Goal: Navigation & Orientation: Find specific page/section

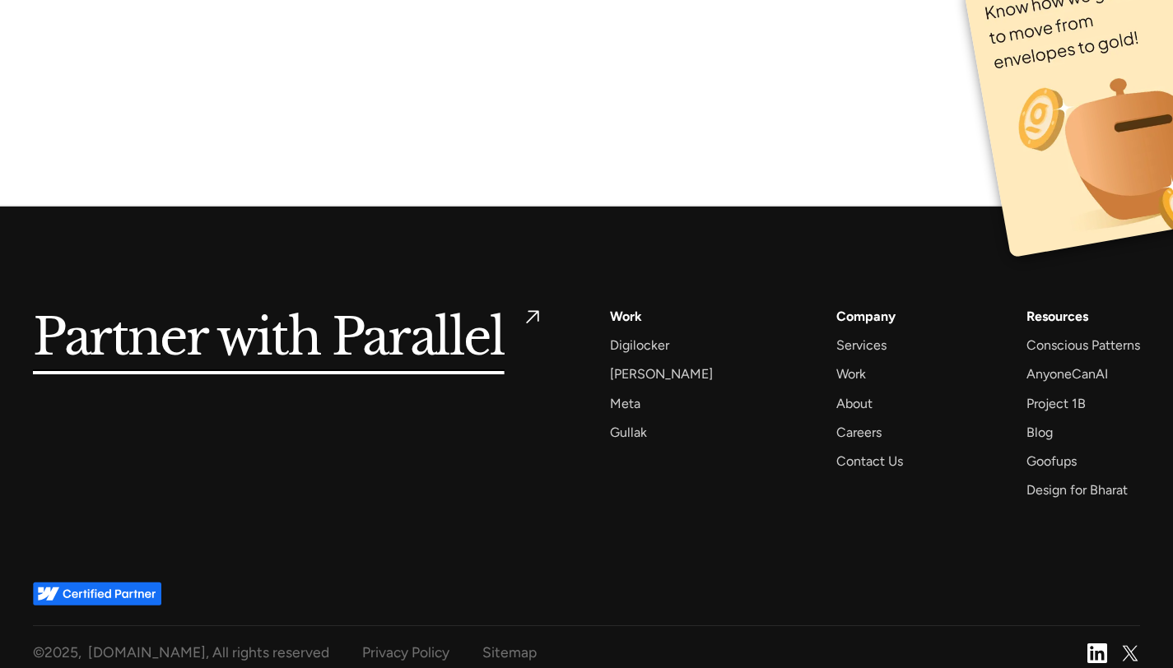
scroll to position [10856, 0]
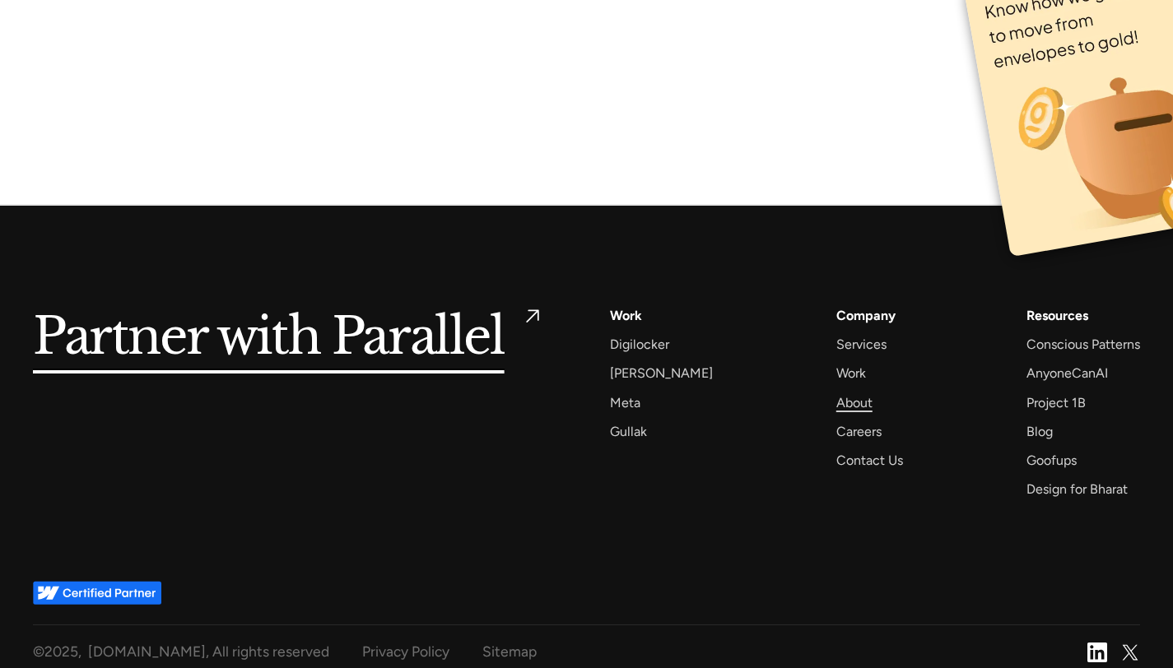
click at [836, 400] on div "About" at bounding box center [854, 403] width 36 height 22
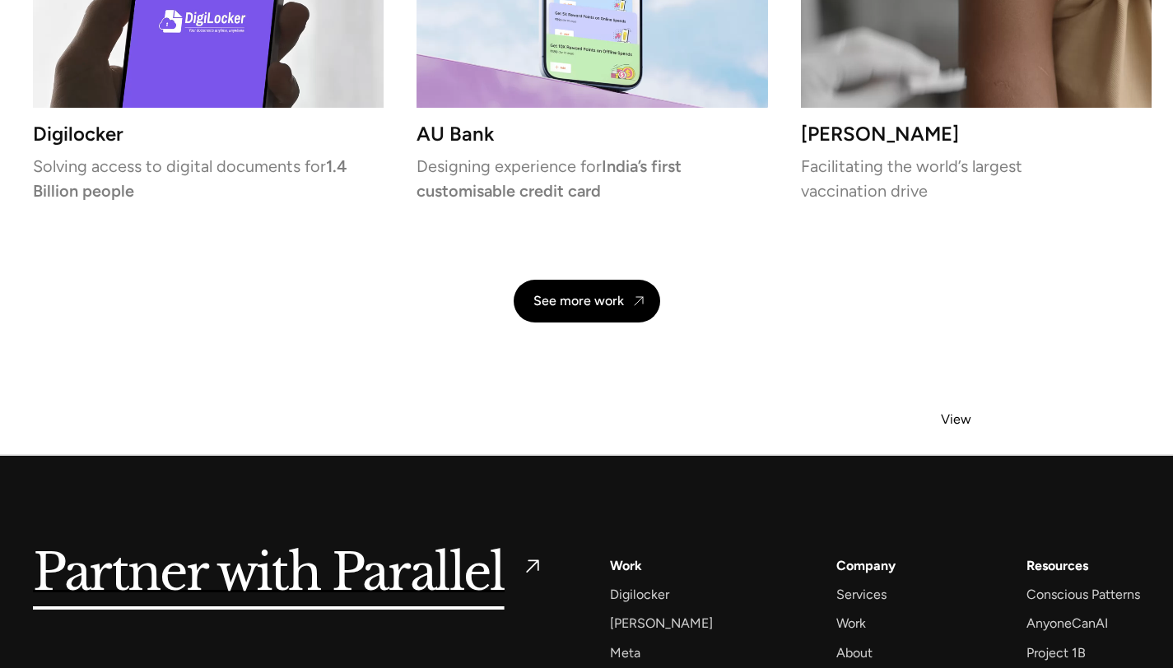
scroll to position [3914, 0]
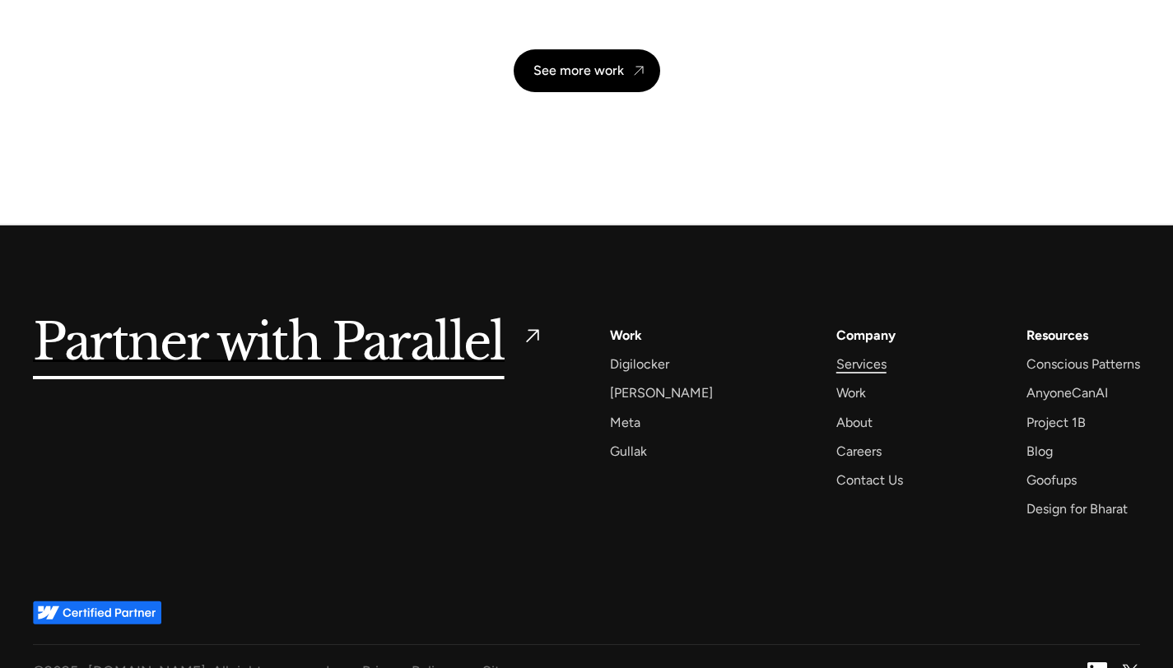
click at [857, 353] on div "Services" at bounding box center [861, 364] width 50 height 22
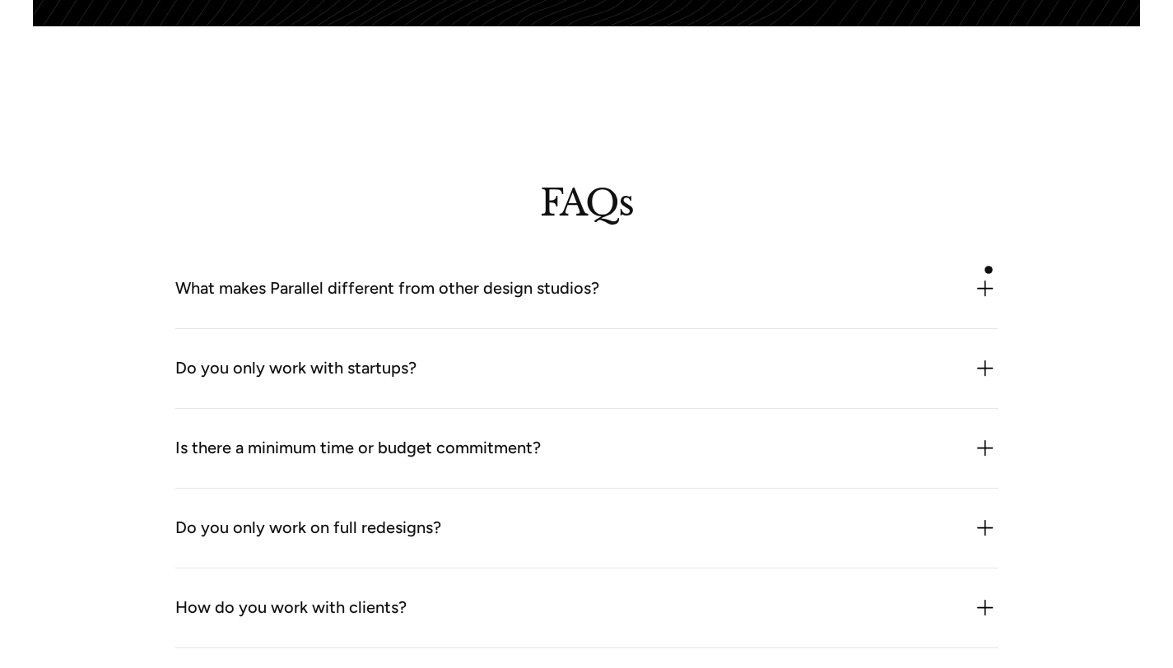
scroll to position [4327, 0]
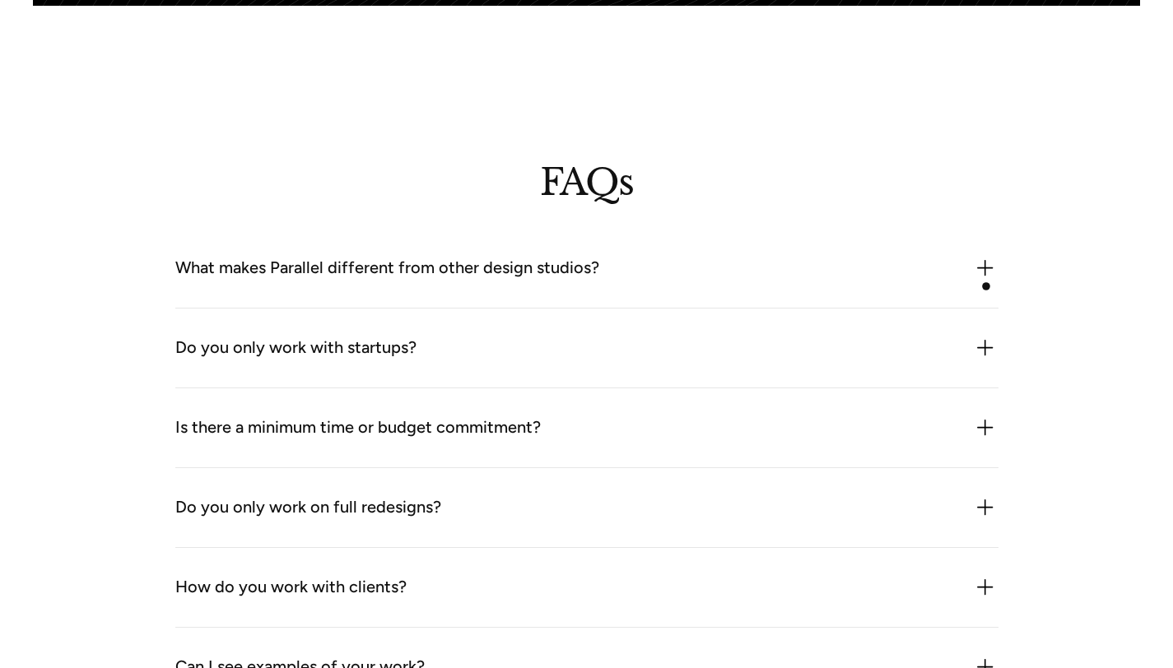
click at [986, 281] on img at bounding box center [985, 268] width 26 height 26
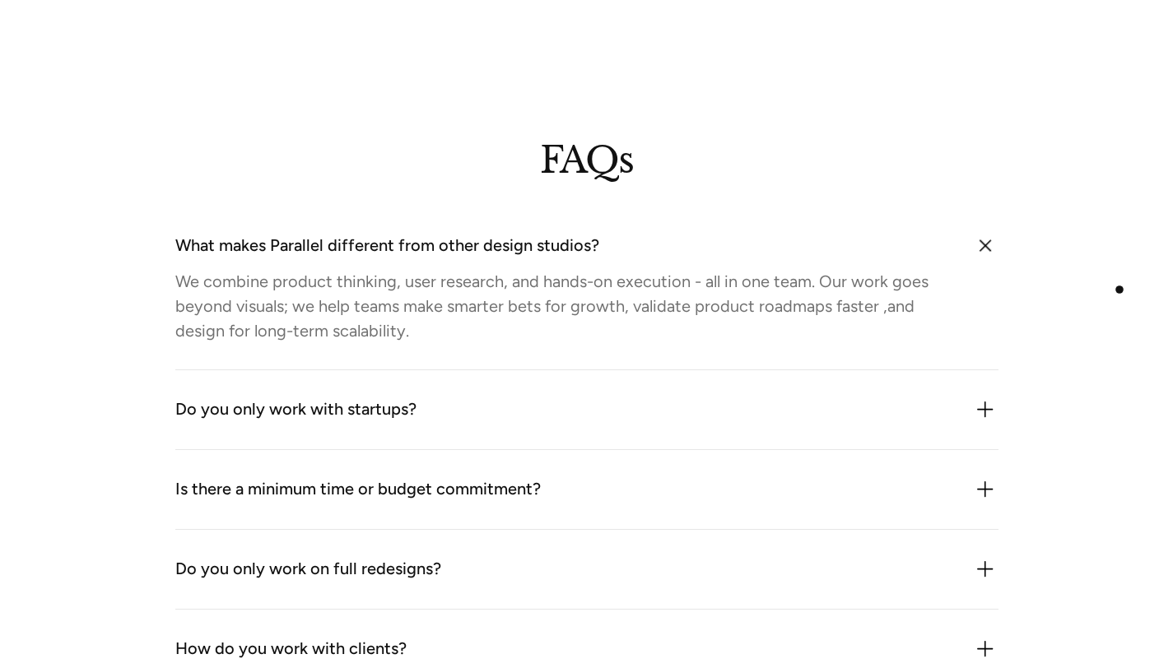
scroll to position [4355, 0]
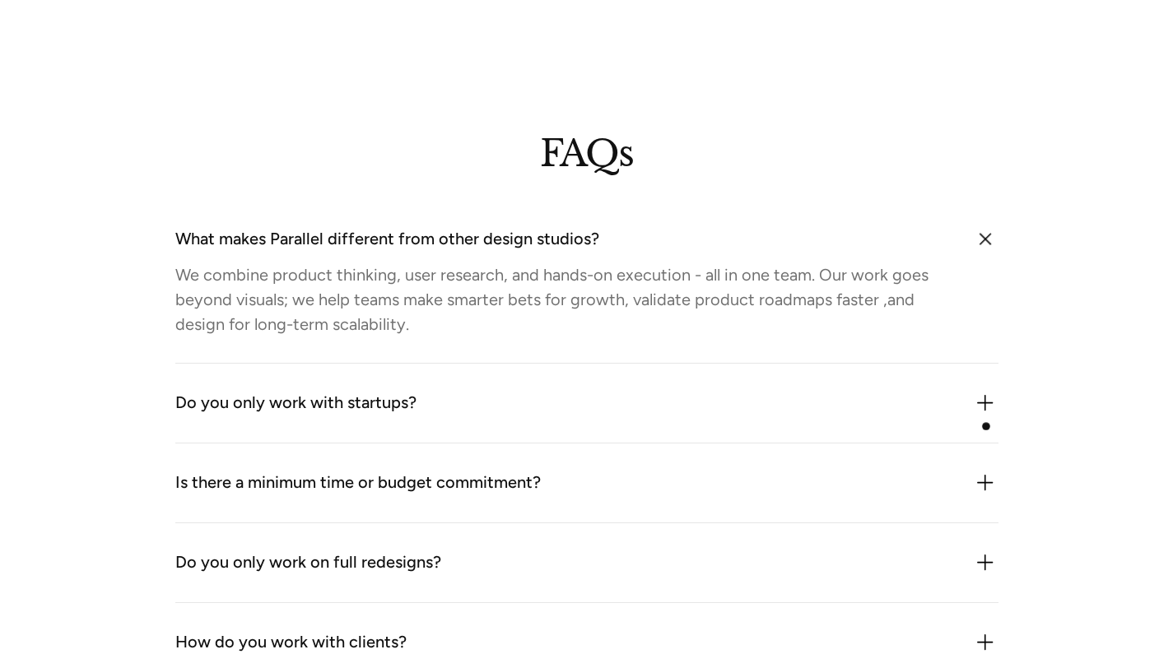
click at [986, 416] on img at bounding box center [985, 403] width 26 height 26
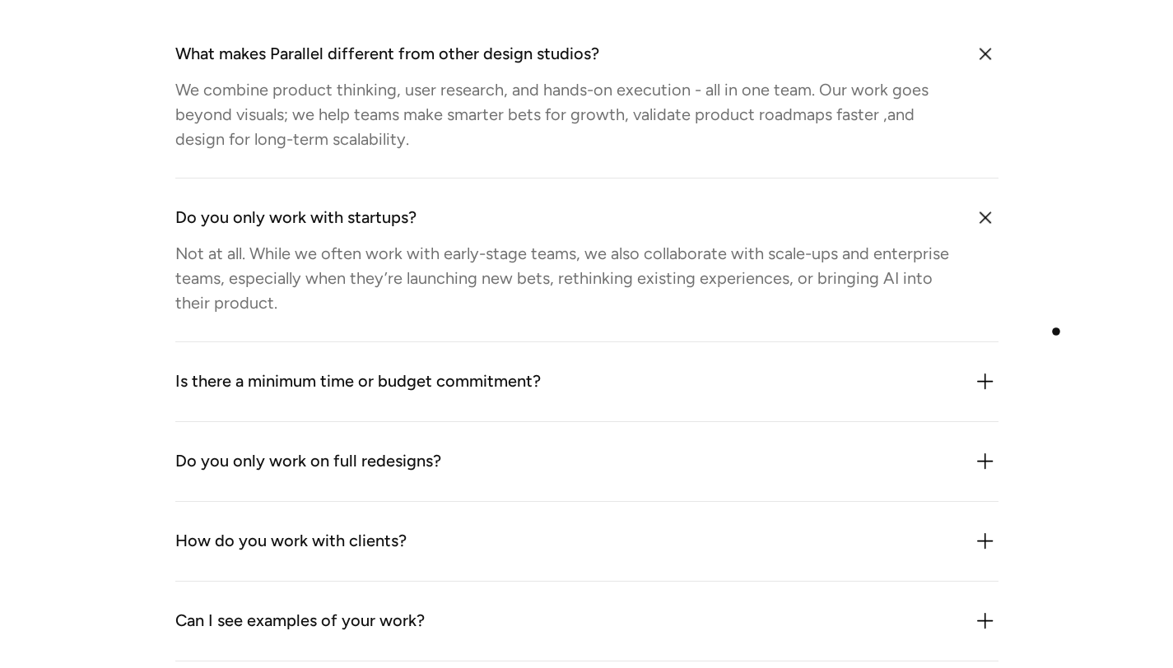
scroll to position [4551, 0]
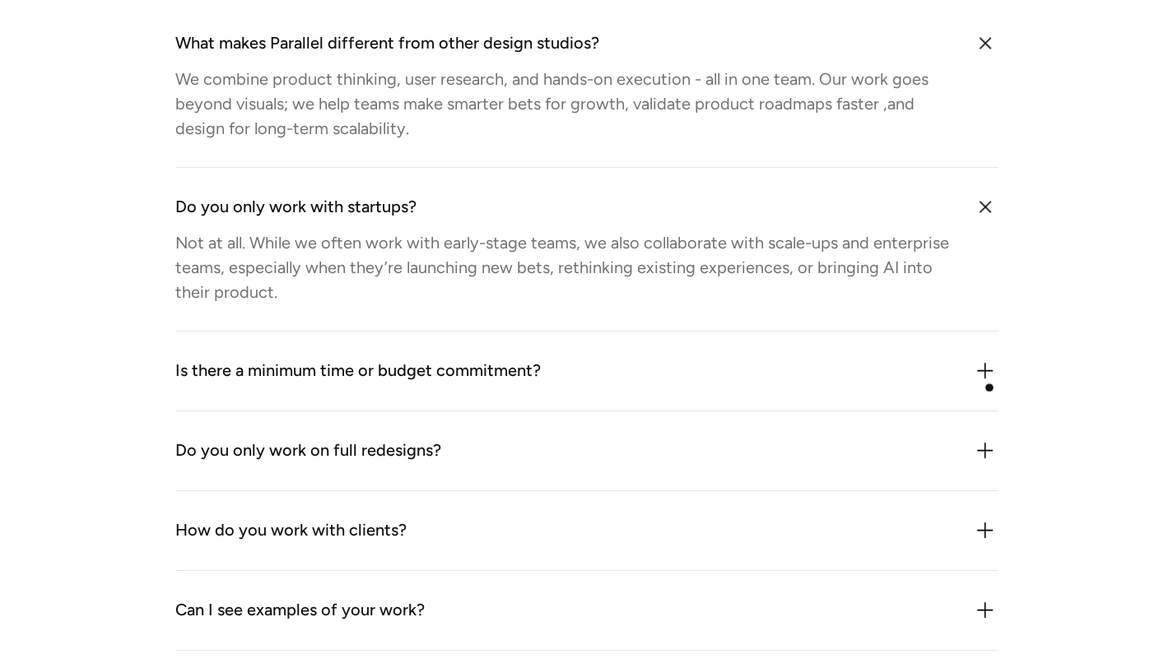
click at [988, 384] on img at bounding box center [985, 371] width 26 height 26
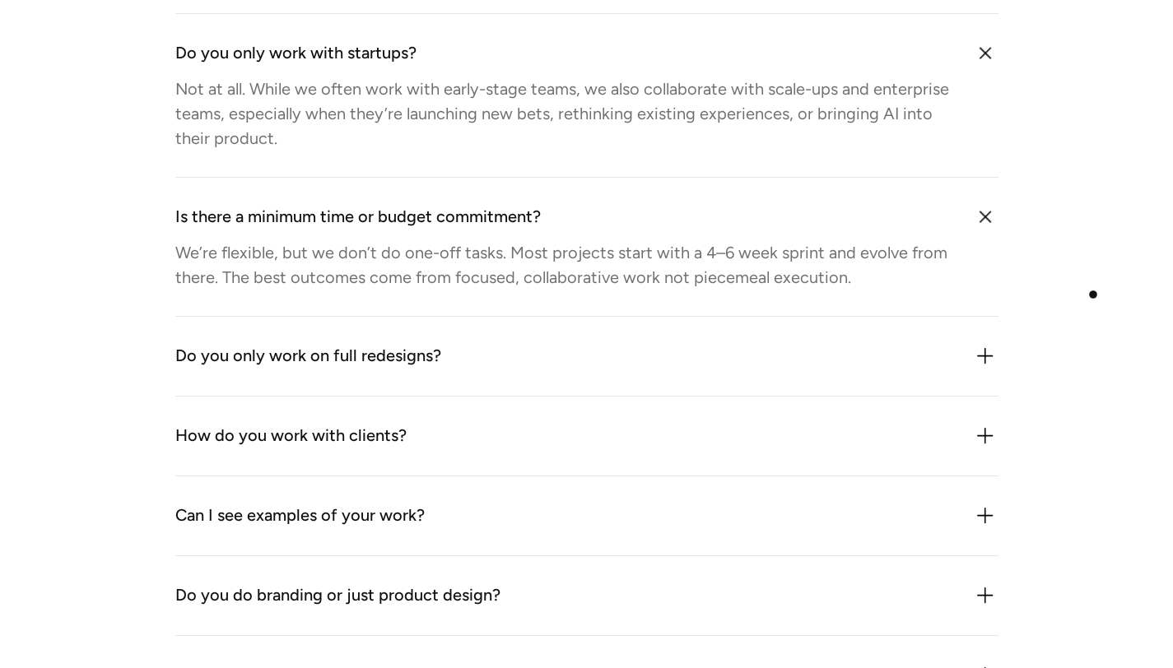
scroll to position [4713, 0]
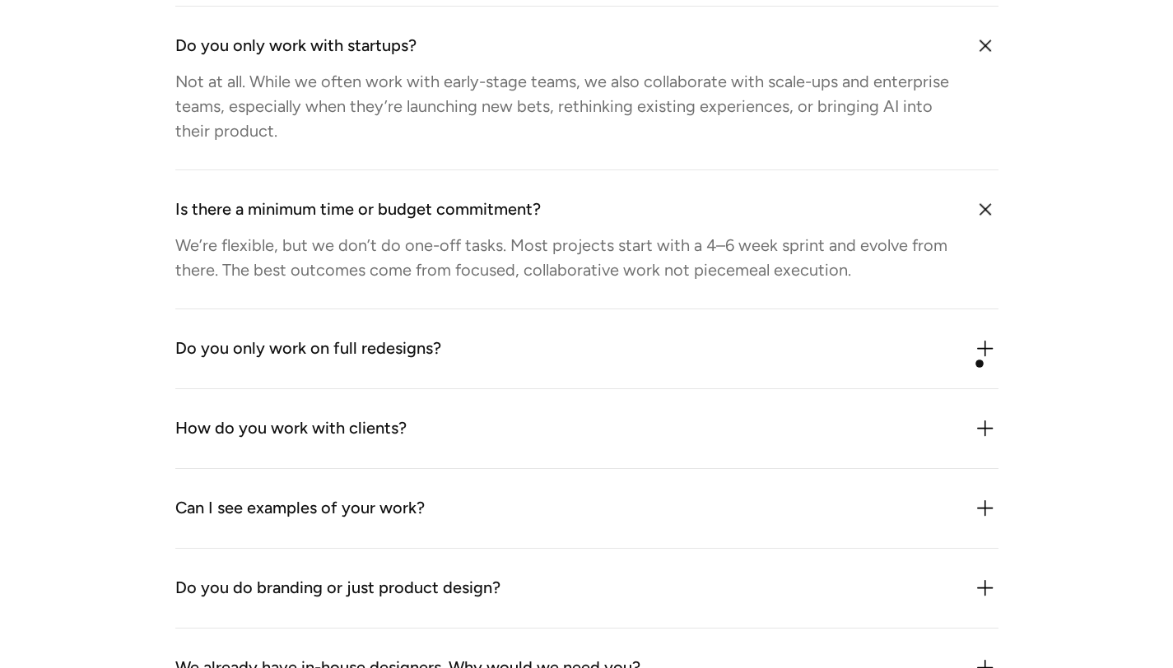
click at [979, 362] on img at bounding box center [985, 349] width 26 height 26
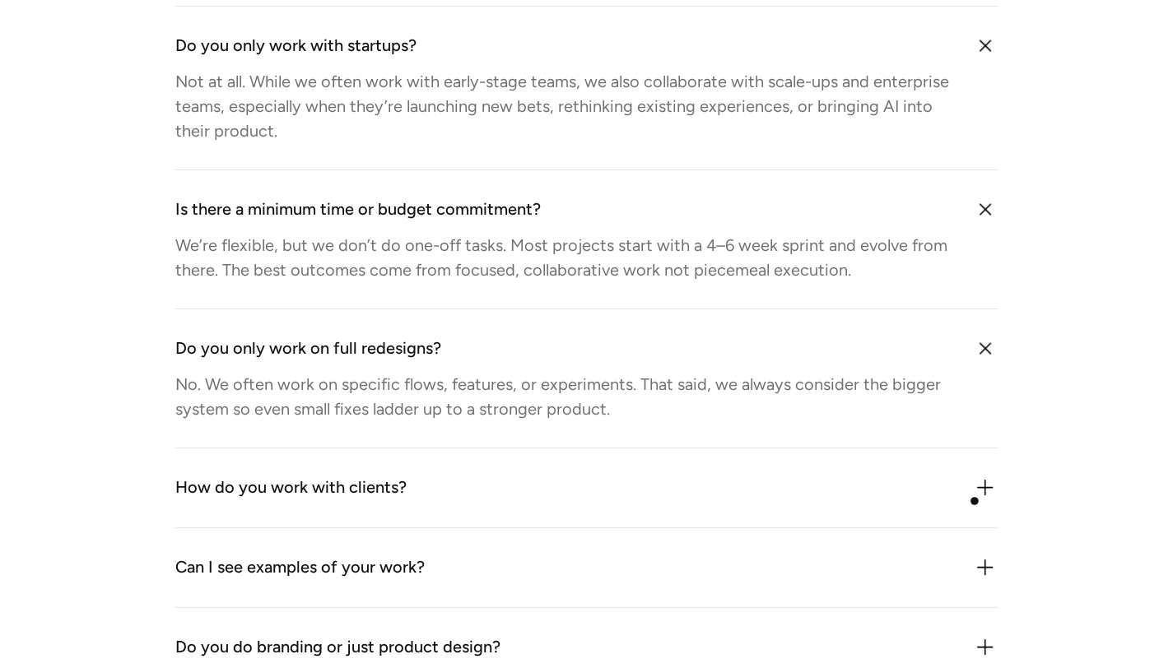
click at [979, 501] on img at bounding box center [985, 488] width 26 height 26
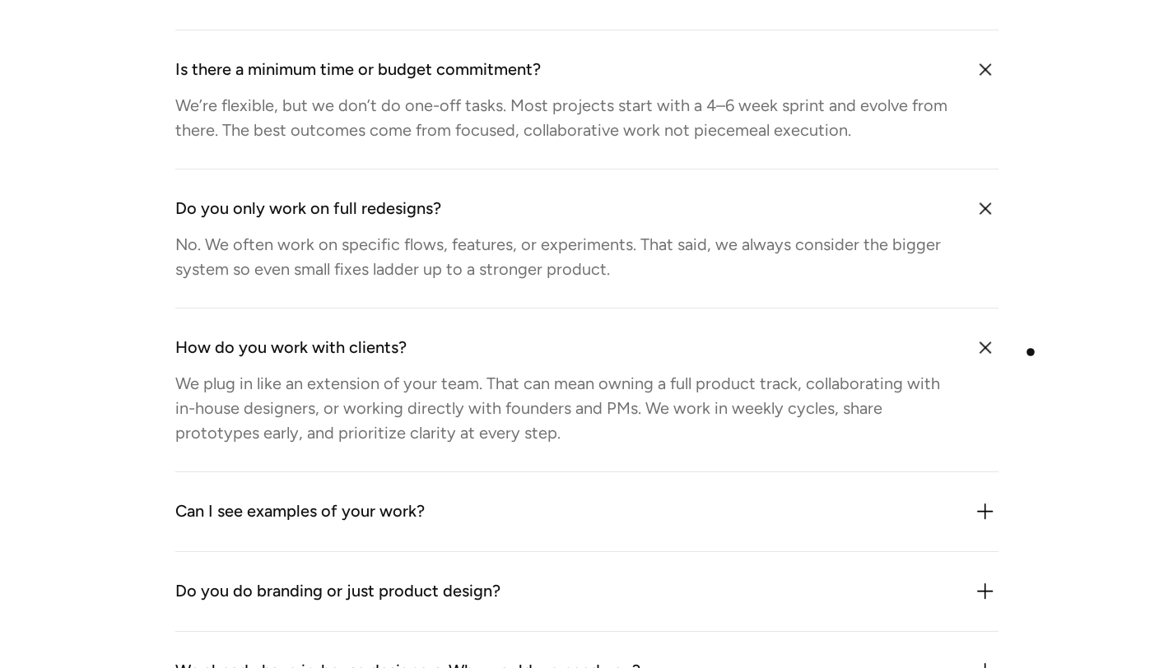
scroll to position [4951, 0]
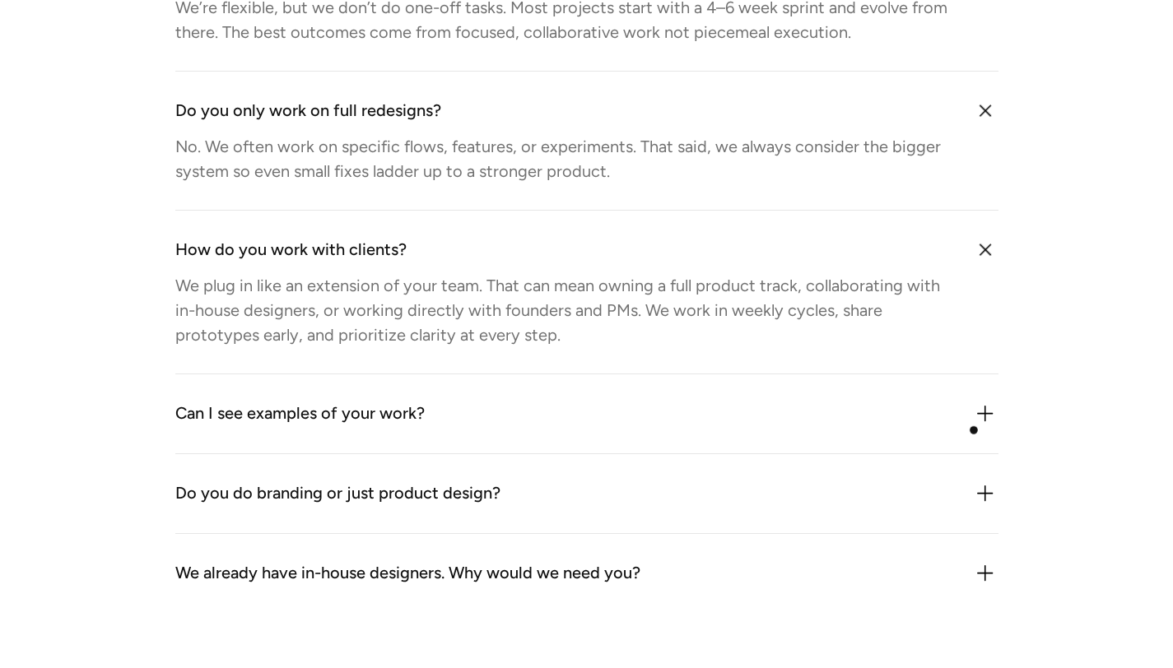
click at [976, 427] on img at bounding box center [985, 414] width 26 height 26
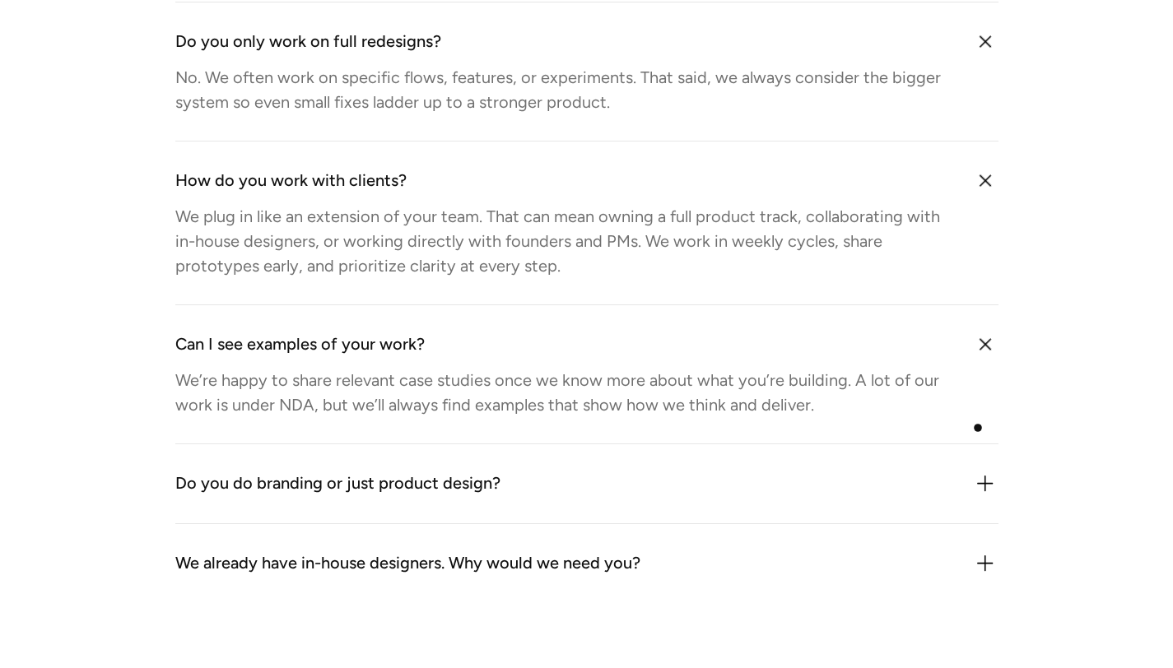
scroll to position [5060, 0]
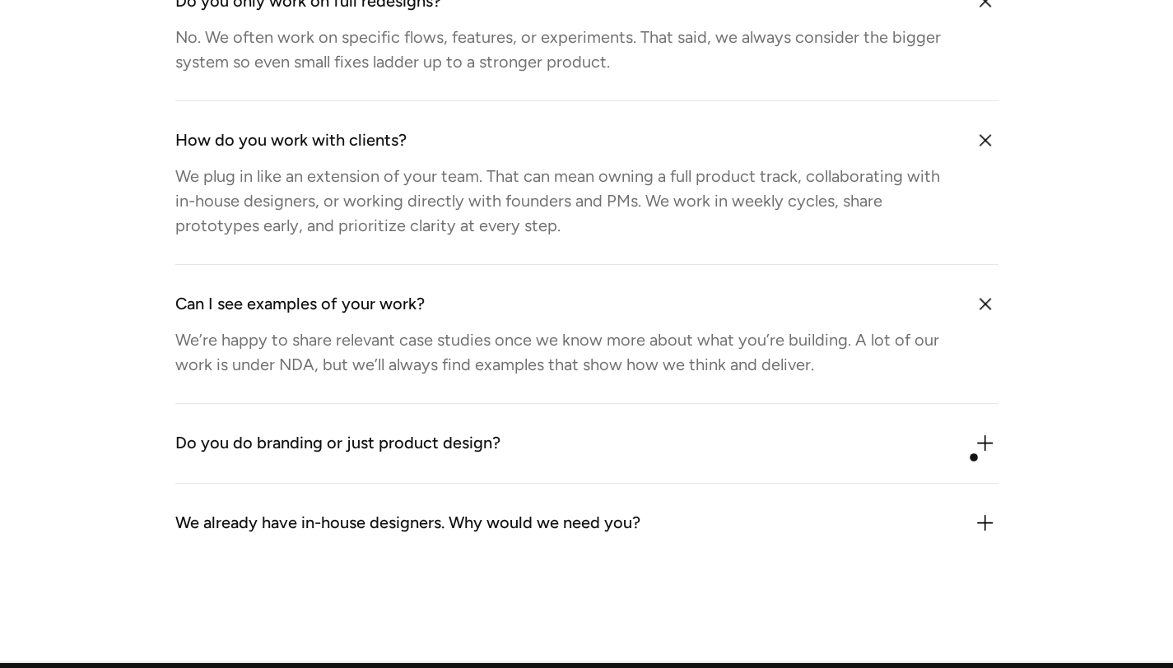
click at [974, 457] on img at bounding box center [985, 443] width 26 height 26
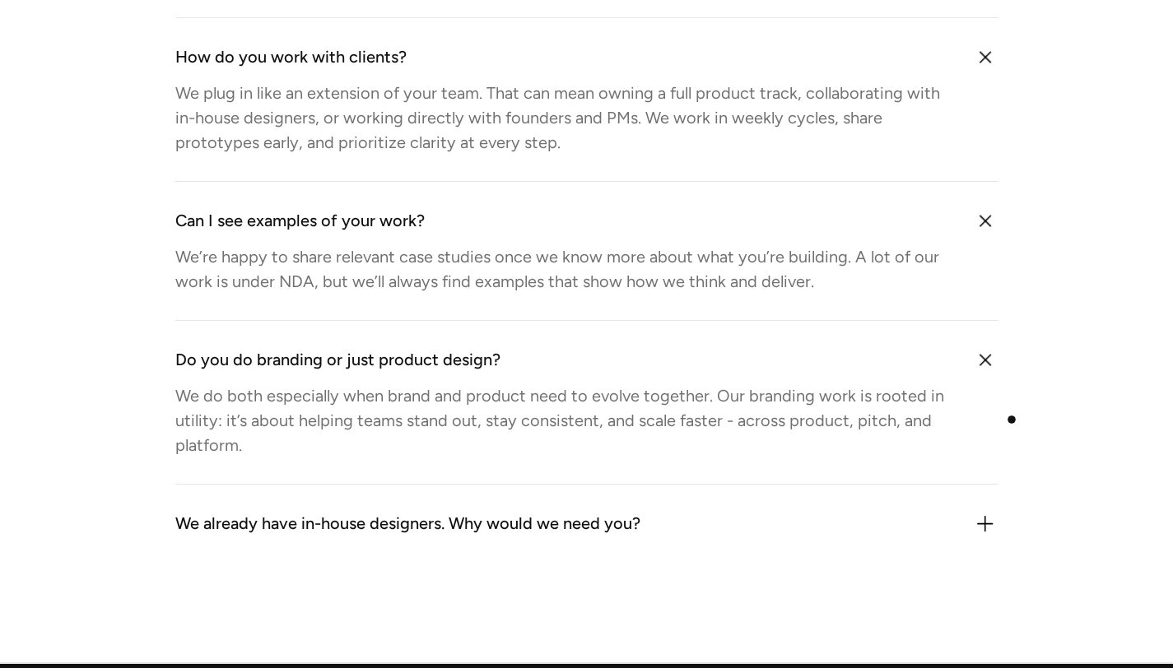
scroll to position [5428, 0]
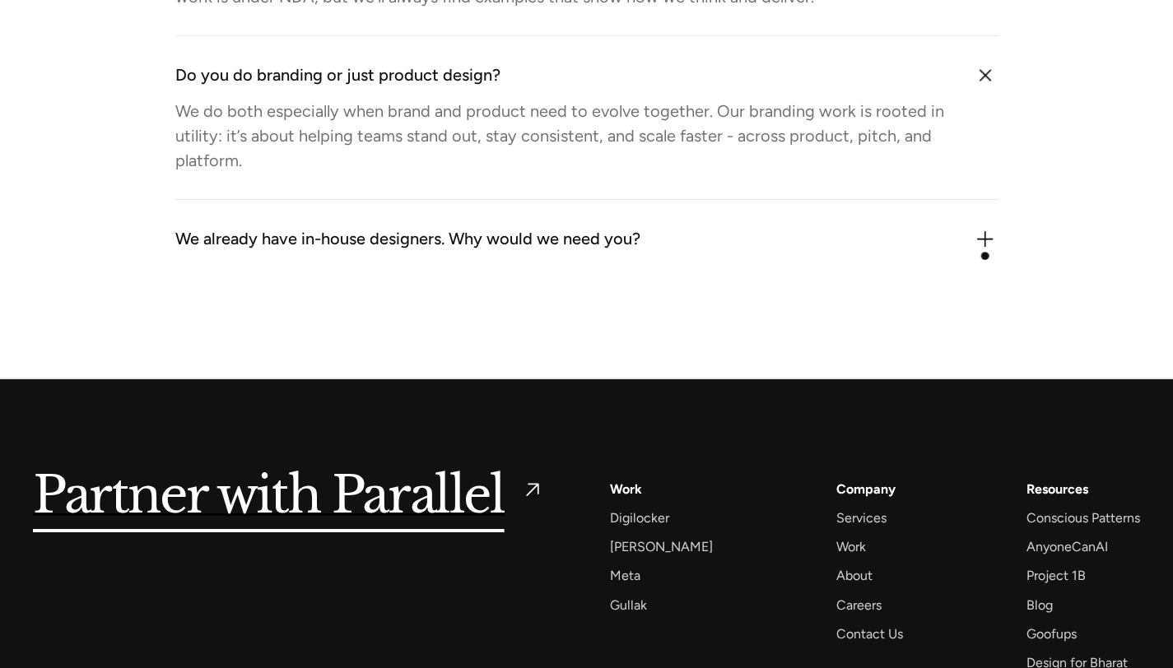
click at [985, 253] on img at bounding box center [985, 239] width 26 height 26
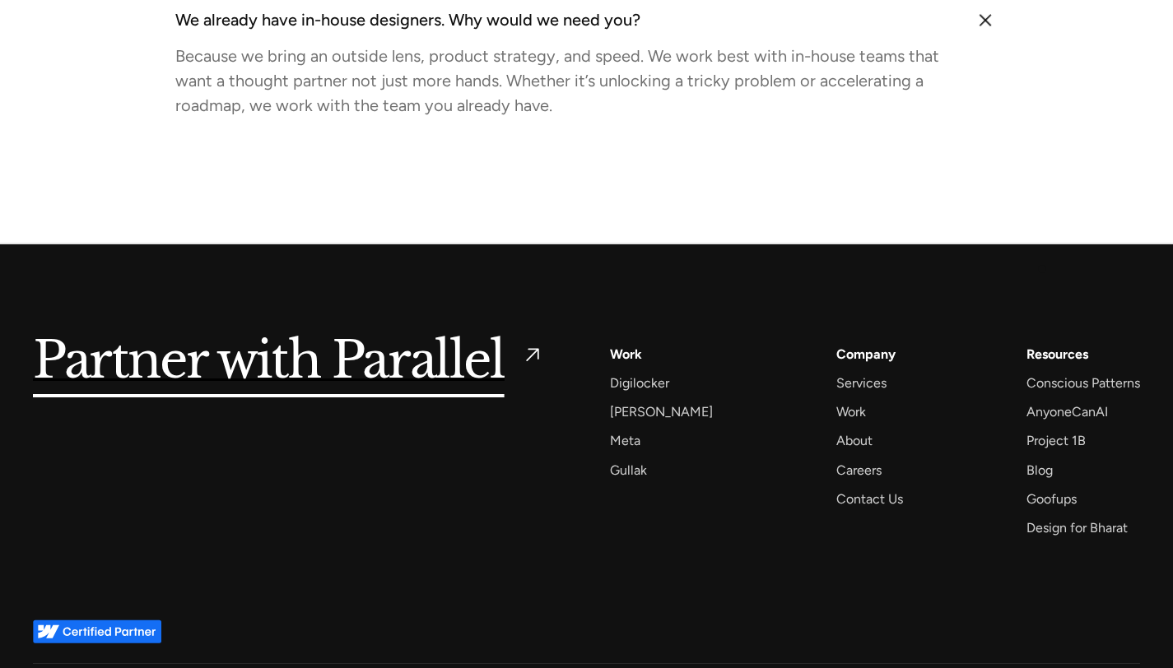
scroll to position [5648, 0]
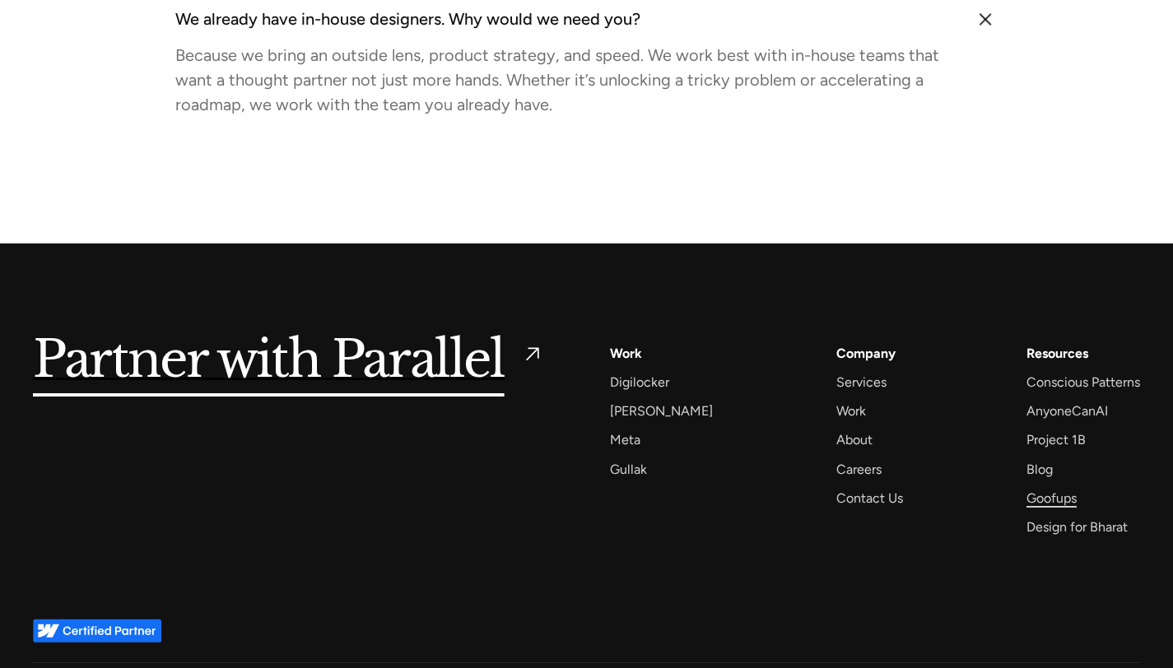
click at [1057, 509] on div "Goofups" at bounding box center [1051, 498] width 50 height 22
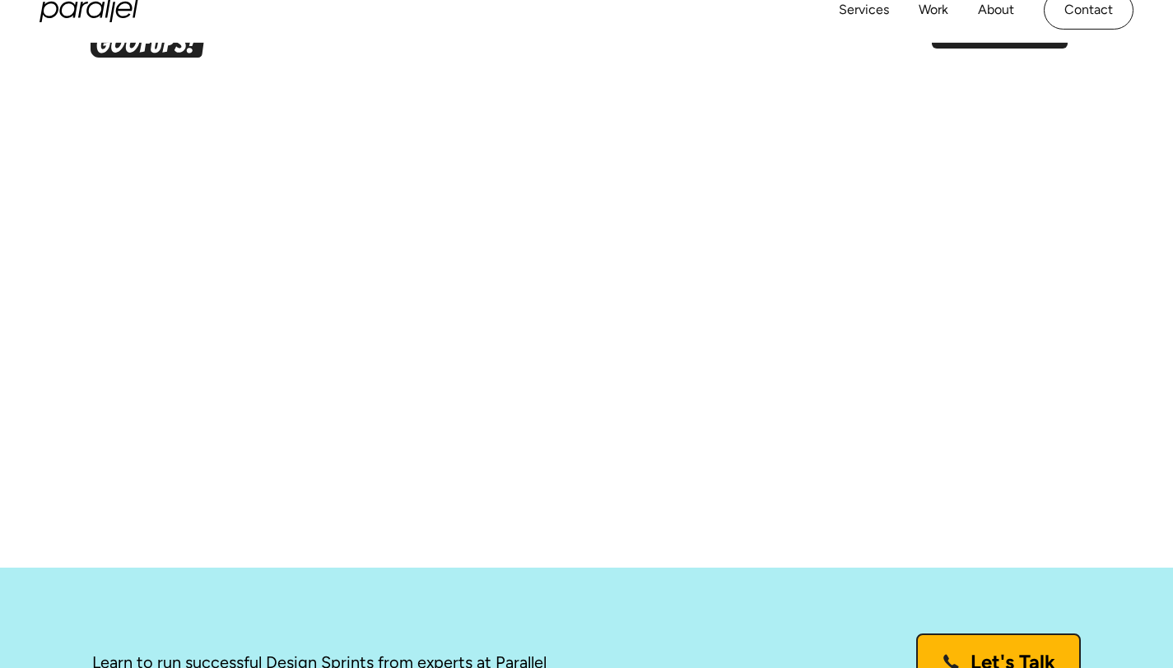
scroll to position [4940, 0]
